Goal: Information Seeking & Learning: Learn about a topic

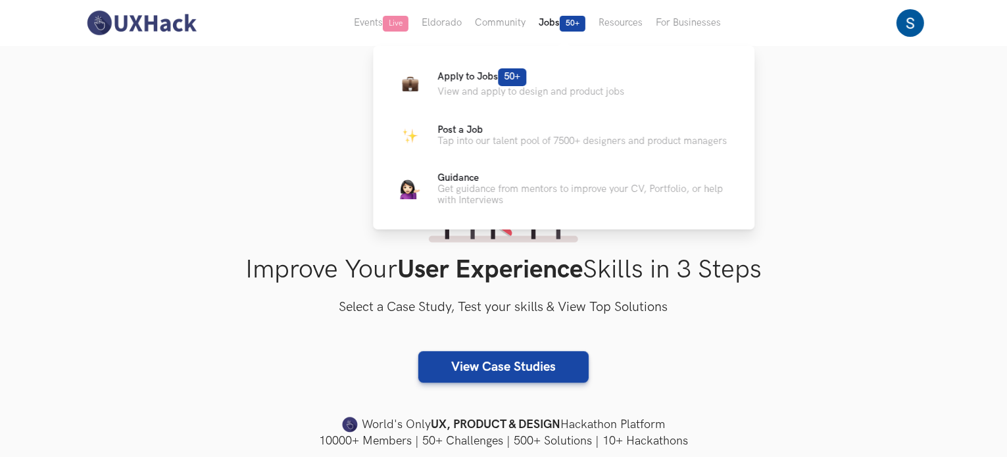
click at [559, 23] on button "Jobs 50+" at bounding box center [562, 23] width 60 height 46
click at [507, 82] on span "50+" at bounding box center [512, 77] width 28 height 18
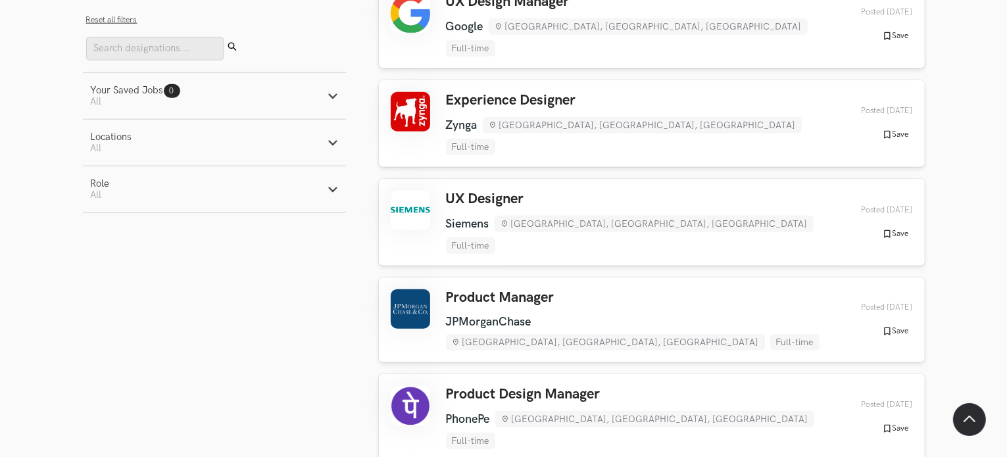
scroll to position [1274, 0]
click at [461, 191] on div "UX Designer Siemens Bengaluru, Karnataka, India Full-time Siemens Bengaluru, Ka…" at bounding box center [638, 222] width 385 height 63
click at [337, 182] on button "Role Active filters: All" at bounding box center [214, 189] width 263 height 46
click at [118, 259] on label "Design" at bounding box center [115, 258] width 49 height 14
click at [103, 259] on input "Design" at bounding box center [97, 258] width 13 height 13
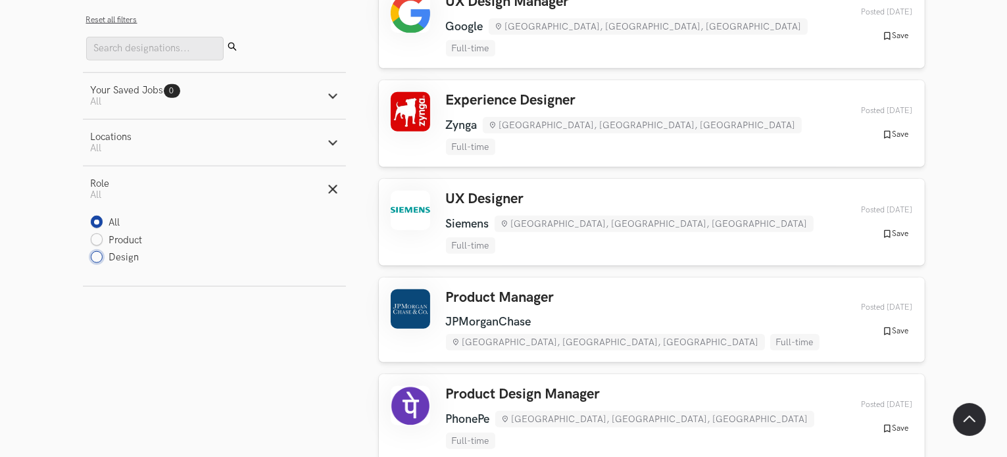
radio input "true"
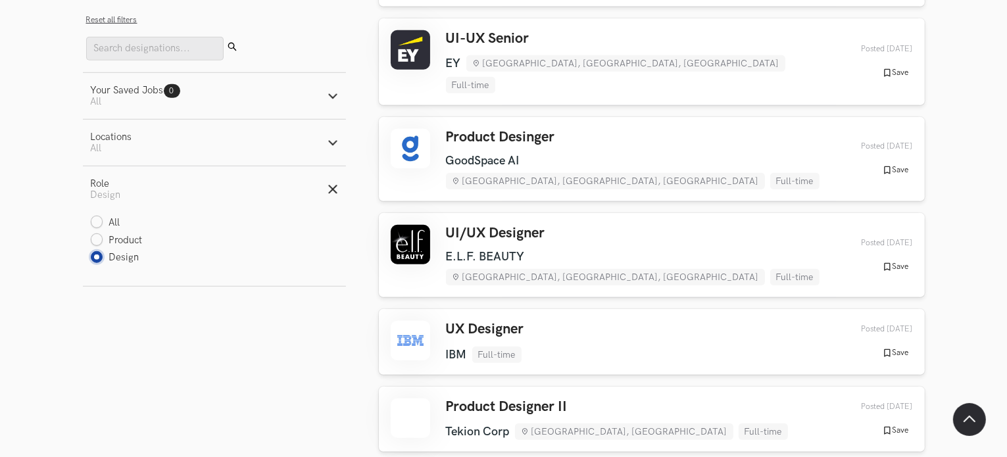
scroll to position [1020, 0]
